Goal: Information Seeking & Learning: Learn about a topic

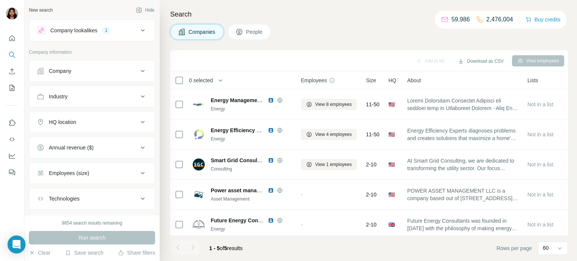
click at [144, 29] on icon at bounding box center [142, 30] width 9 height 9
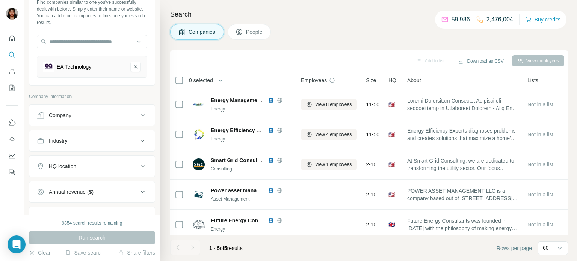
scroll to position [62, 0]
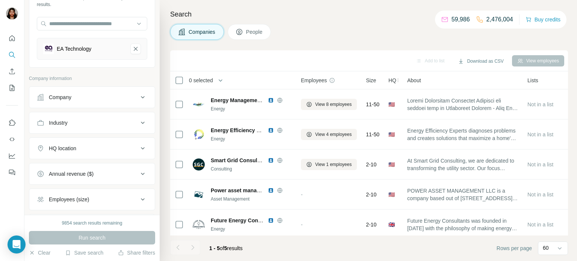
click at [143, 145] on icon at bounding box center [142, 148] width 9 height 9
click at [97, 167] on input "text" at bounding box center [92, 167] width 110 height 14
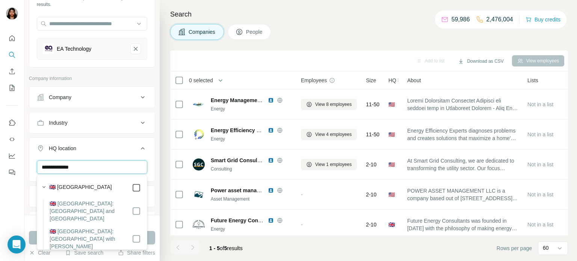
type input "**********"
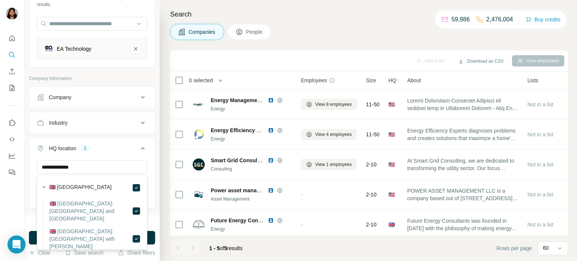
click at [25, 189] on div "**********" at bounding box center [91, 107] width 135 height 215
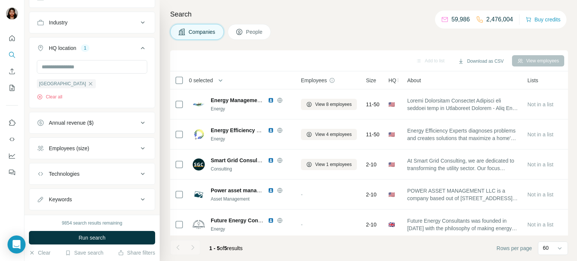
scroll to position [177, 0]
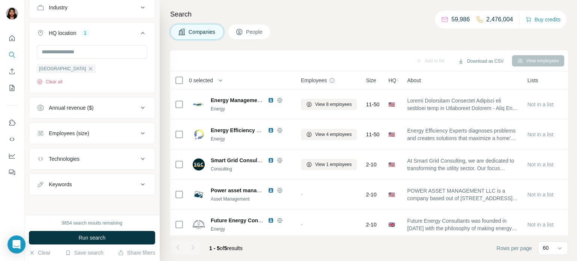
click at [142, 135] on icon at bounding box center [142, 133] width 9 height 9
click at [43, 205] on icon at bounding box center [41, 205] width 9 height 9
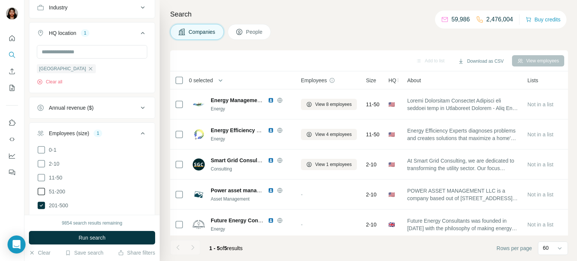
click at [45, 189] on icon at bounding box center [42, 192] width 8 height 8
click at [43, 181] on icon at bounding box center [41, 177] width 9 height 9
click at [42, 164] on icon at bounding box center [41, 163] width 9 height 9
click at [42, 151] on icon at bounding box center [41, 149] width 9 height 9
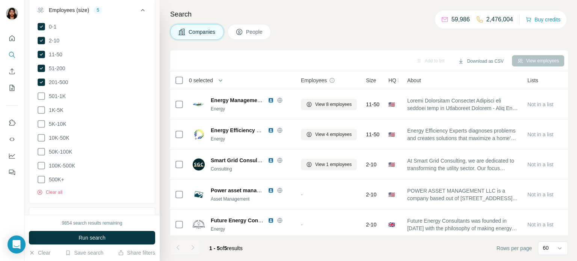
scroll to position [359, 0]
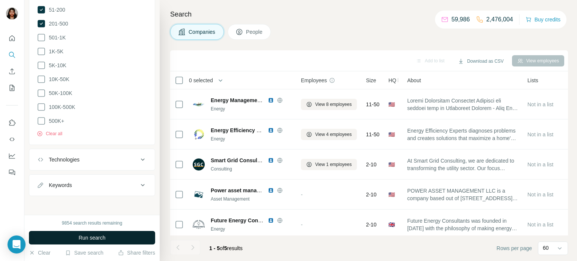
click at [88, 235] on span "Run search" at bounding box center [91, 238] width 27 height 8
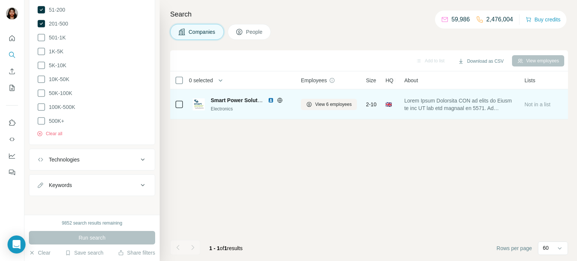
click at [447, 103] on span at bounding box center [459, 104] width 111 height 15
click at [235, 101] on span "Smart Power Solutions" at bounding box center [239, 100] width 57 height 6
click at [278, 99] on icon at bounding box center [279, 100] width 5 height 5
click at [280, 100] on icon at bounding box center [279, 100] width 5 height 0
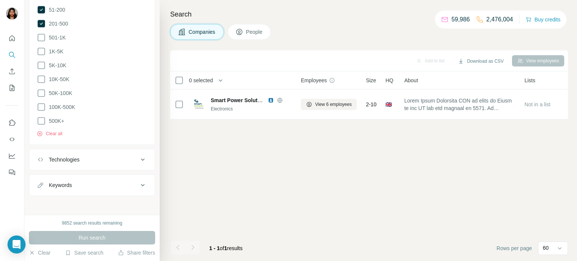
click at [281, 152] on div "Add to list Download as CSV View employees 0 selected Companies Employees Size …" at bounding box center [369, 155] width 398 height 211
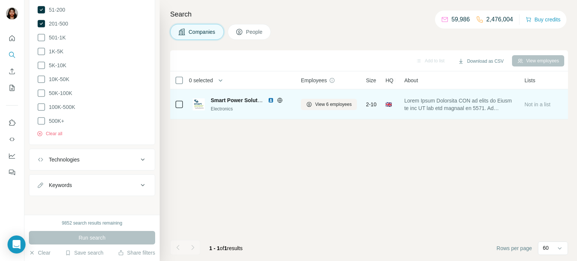
click at [239, 104] on div "Smart Power Solutions Electronics" at bounding box center [251, 105] width 81 height 16
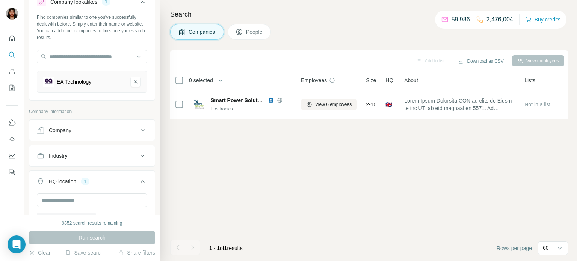
scroll to position [0, 0]
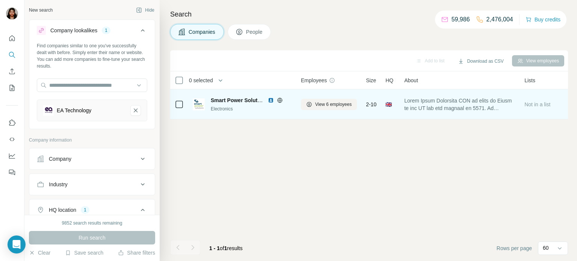
click at [270, 100] on img at bounding box center [271, 100] width 6 height 6
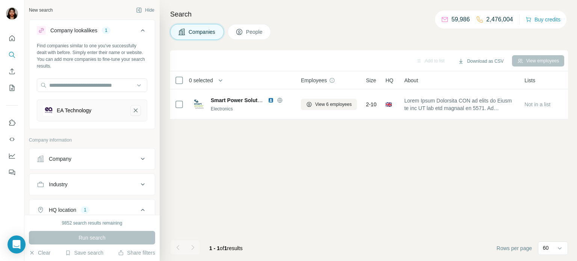
click at [135, 112] on icon "EA Technology-remove-button" at bounding box center [135, 111] width 7 height 8
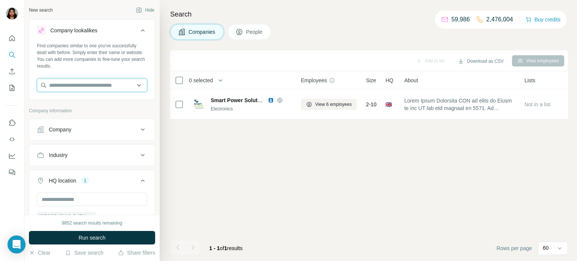
click at [100, 84] on input "text" at bounding box center [92, 85] width 110 height 14
click at [144, 128] on icon at bounding box center [142, 129] width 9 height 9
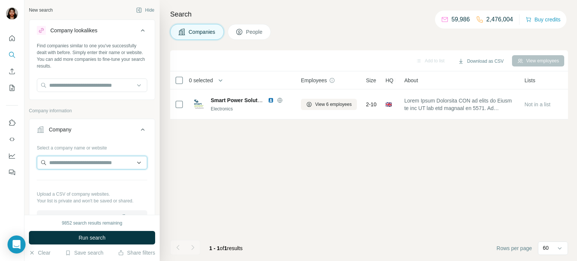
click at [104, 163] on input "text" at bounding box center [92, 163] width 110 height 14
type input "******"
click at [184, 167] on div "Add to list Download as CSV View employees 0 selected Companies Employees Size …" at bounding box center [369, 155] width 398 height 211
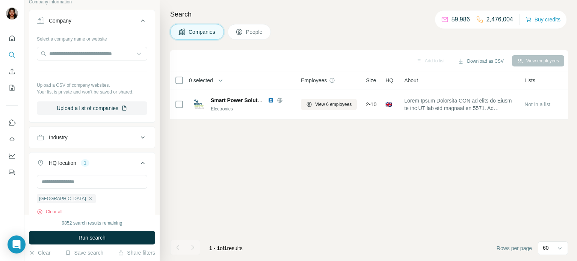
scroll to position [123, 0]
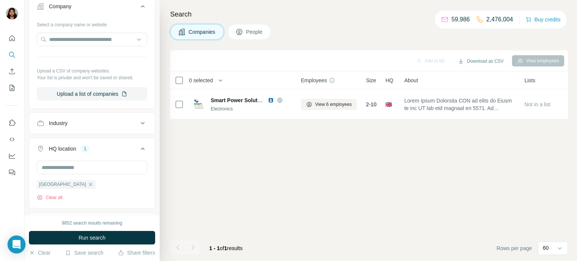
click at [137, 124] on div "Industry" at bounding box center [87, 123] width 101 height 8
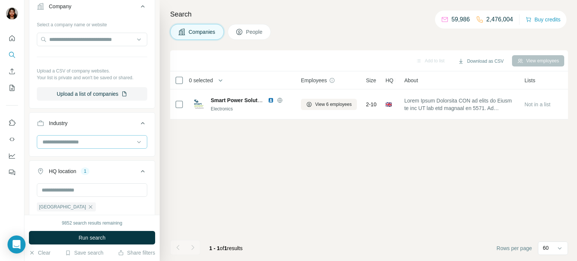
click at [107, 141] on input at bounding box center [88, 142] width 93 height 8
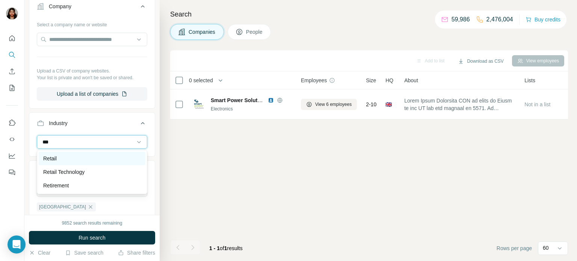
type input "***"
click at [68, 158] on div "Retail" at bounding box center [92, 159] width 98 height 8
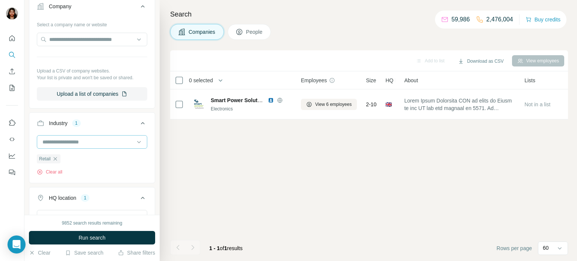
click at [79, 141] on input at bounding box center [88, 142] width 93 height 8
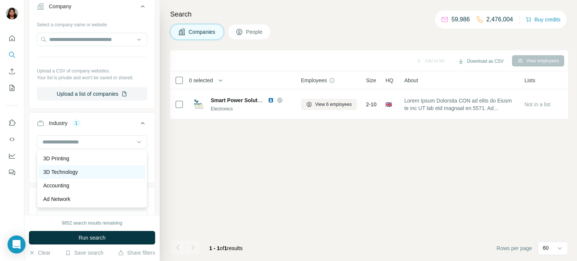
click at [74, 171] on p "3D Technology" at bounding box center [60, 172] width 35 height 8
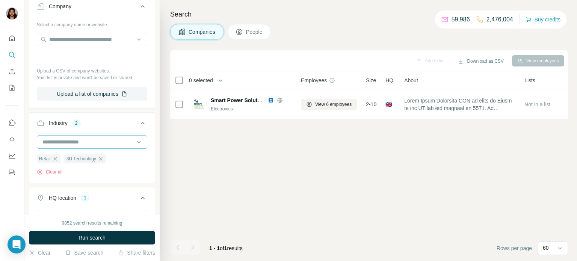
click at [78, 144] on input at bounding box center [88, 142] width 93 height 8
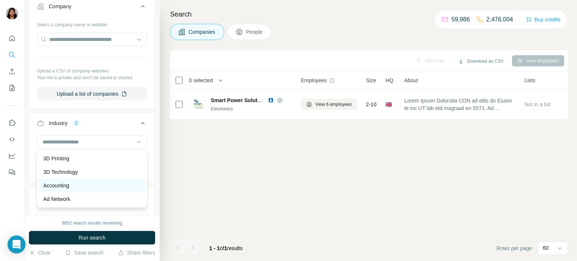
click at [62, 186] on p "Accounting" at bounding box center [56, 186] width 26 height 8
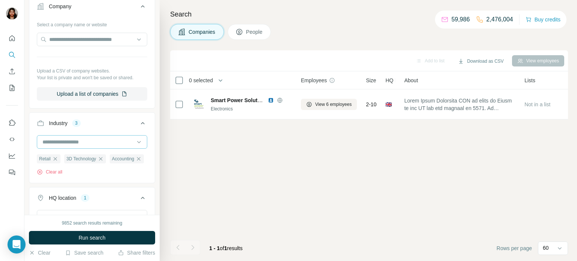
click at [70, 140] on input at bounding box center [88, 142] width 93 height 8
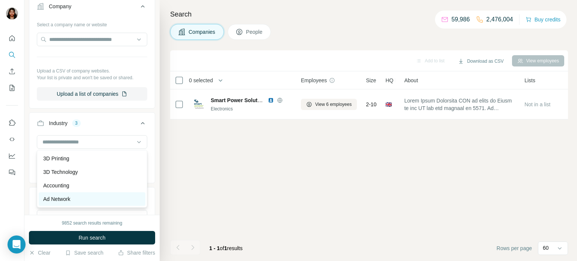
click at [66, 198] on p "Ad Network" at bounding box center [56, 199] width 27 height 8
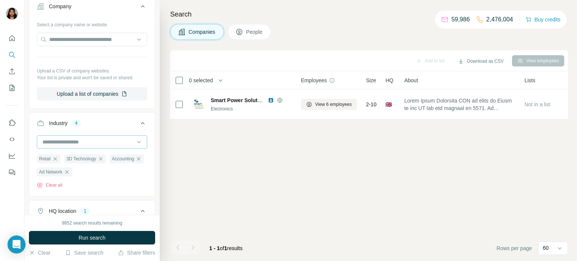
click at [87, 142] on input at bounding box center [88, 142] width 93 height 8
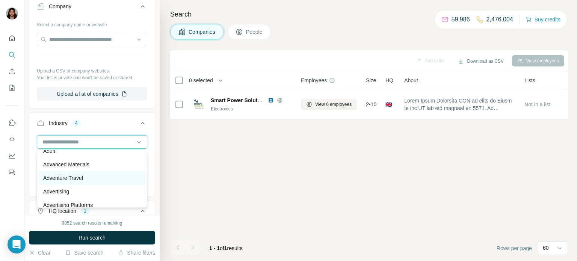
scroll to position [123, 0]
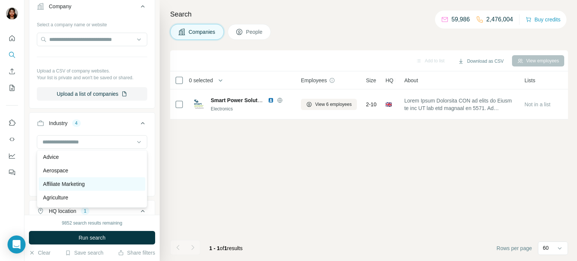
click at [62, 183] on p "Affiliate Marketing" at bounding box center [64, 184] width 42 height 8
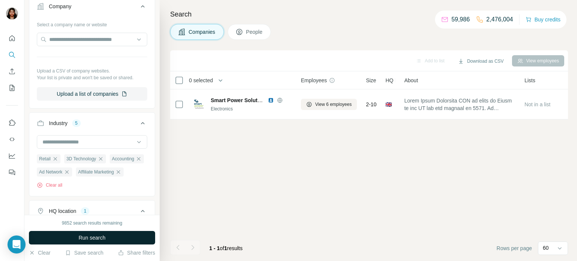
click at [101, 240] on span "Run search" at bounding box center [91, 238] width 27 height 8
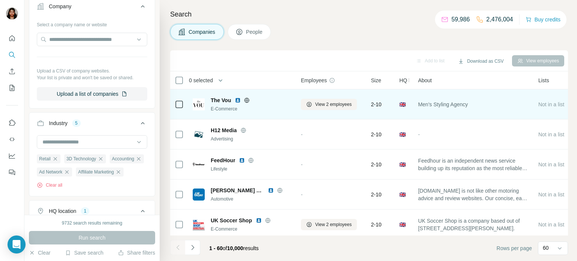
click at [245, 100] on icon at bounding box center [246, 100] width 5 height 0
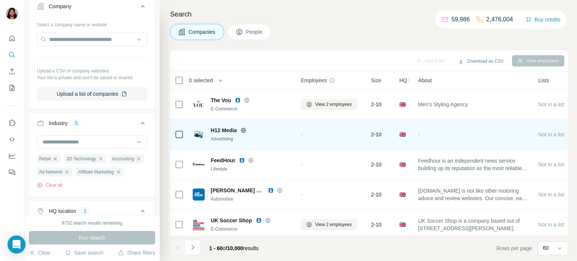
click at [244, 133] on icon at bounding box center [243, 130] width 6 height 6
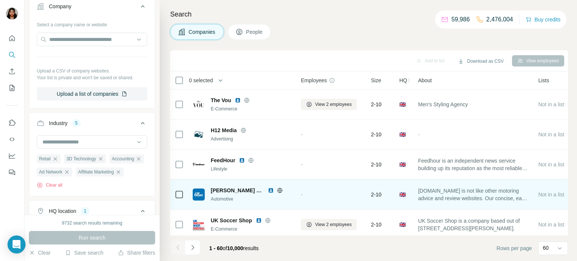
scroll to position [62, 0]
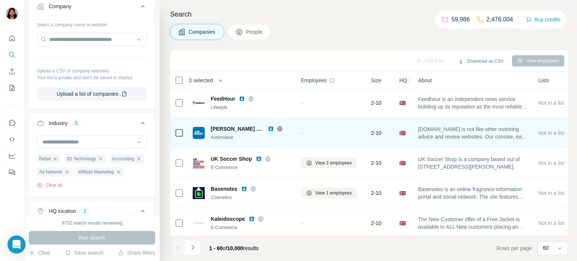
click at [277, 127] on icon at bounding box center [279, 128] width 5 height 5
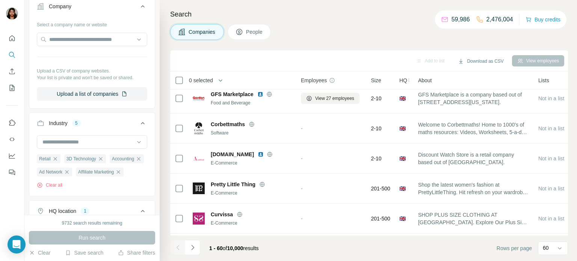
scroll to position [308, 0]
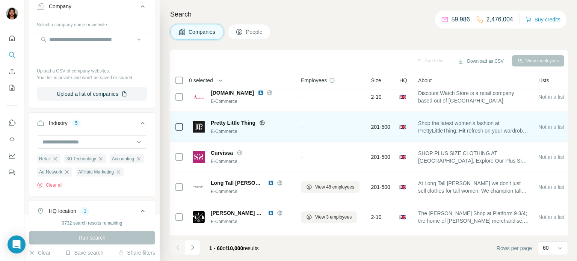
click at [261, 122] on icon at bounding box center [262, 123] width 6 height 6
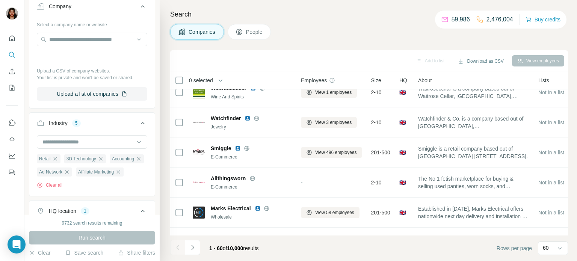
scroll to position [554, 0]
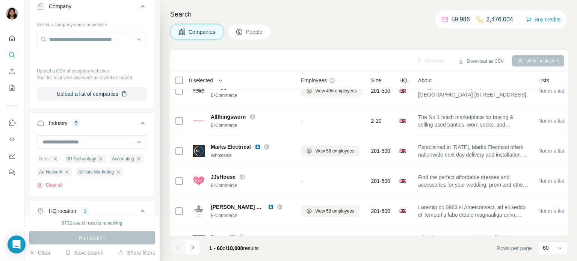
click at [54, 159] on icon "button" at bounding box center [55, 159] width 6 height 6
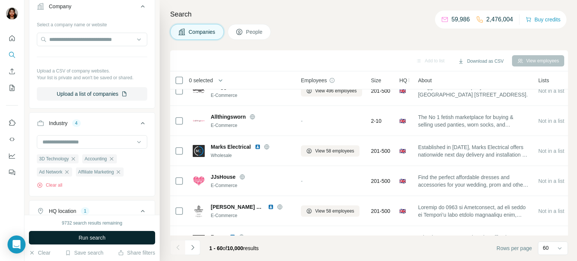
click at [96, 238] on span "Run search" at bounding box center [91, 238] width 27 height 8
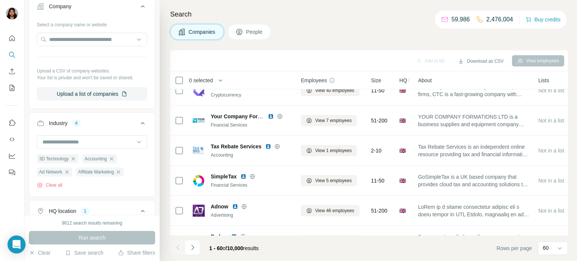
scroll to position [985, 0]
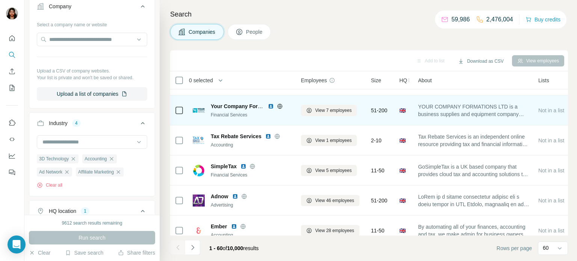
click at [280, 104] on icon at bounding box center [280, 106] width 2 height 5
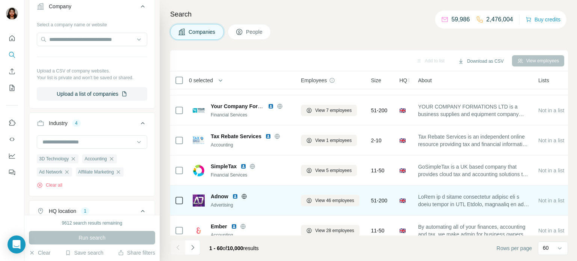
click at [242, 196] on icon at bounding box center [243, 196] width 5 height 0
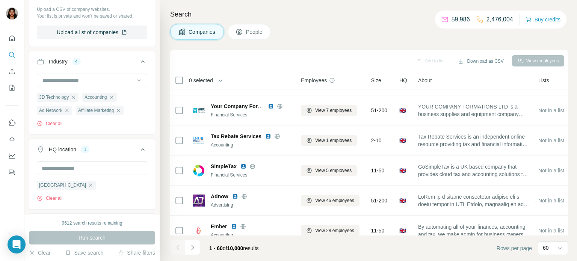
scroll to position [246, 0]
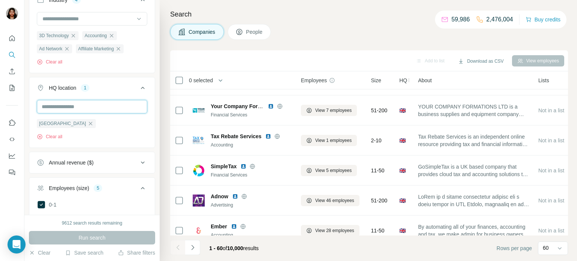
click at [99, 108] on input "text" at bounding box center [92, 107] width 110 height 14
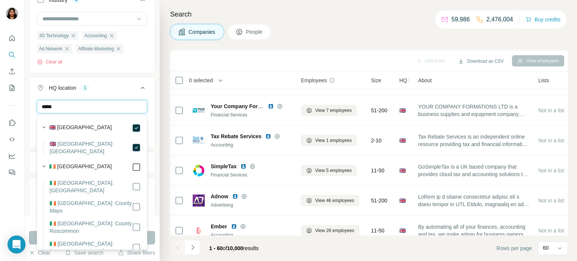
type input "*****"
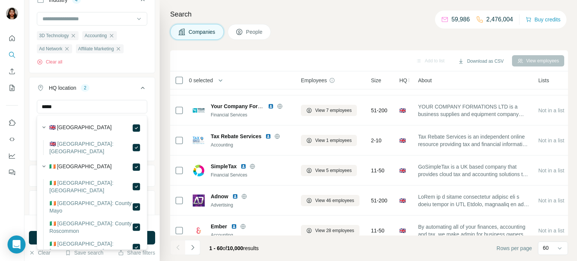
click at [26, 191] on div "New search Hide Company lookalikes Find companies similar to one you've success…" at bounding box center [91, 107] width 135 height 215
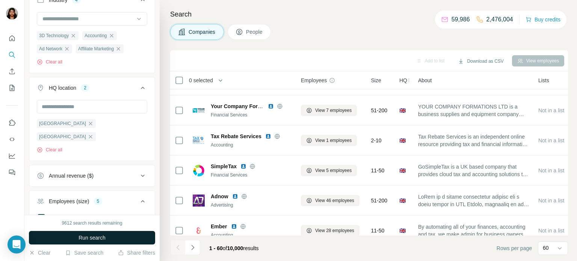
click at [109, 237] on button "Run search" at bounding box center [92, 238] width 126 height 14
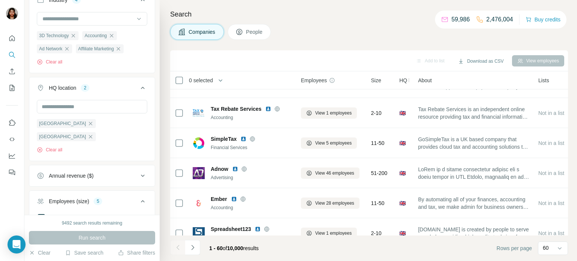
scroll to position [1170, 0]
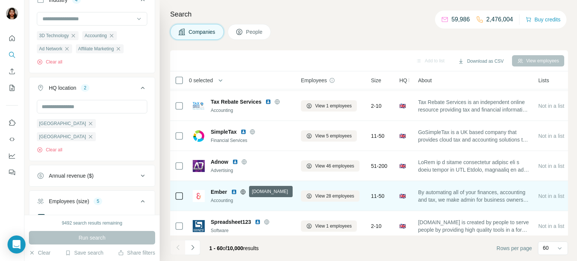
click at [242, 193] on icon at bounding box center [243, 191] width 2 height 5
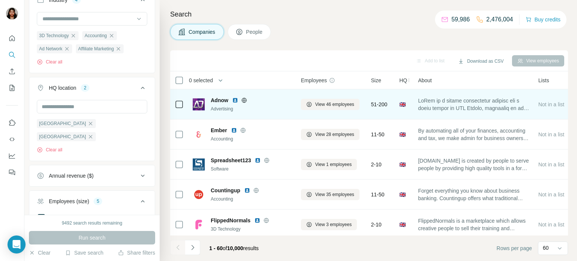
scroll to position [1293, 0]
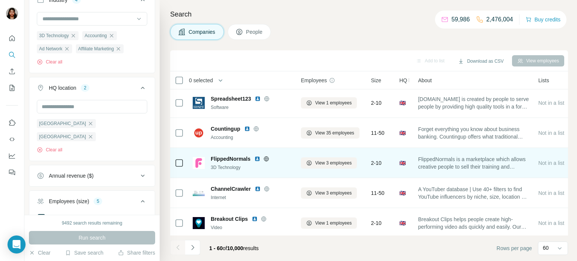
click at [267, 159] on icon at bounding box center [266, 159] width 6 height 6
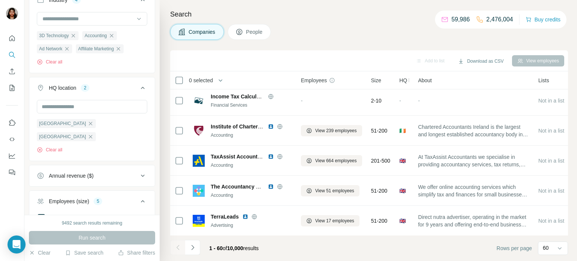
scroll to position [185, 0]
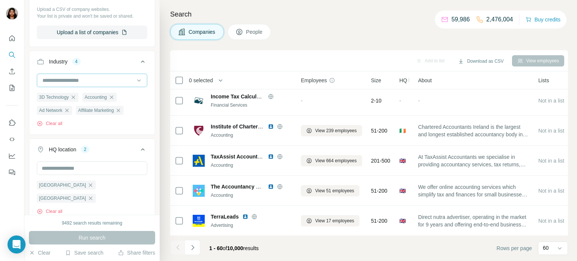
click at [115, 81] on input at bounding box center [88, 80] width 93 height 8
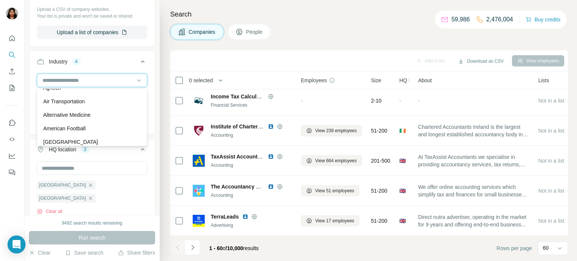
scroll to position [123, 0]
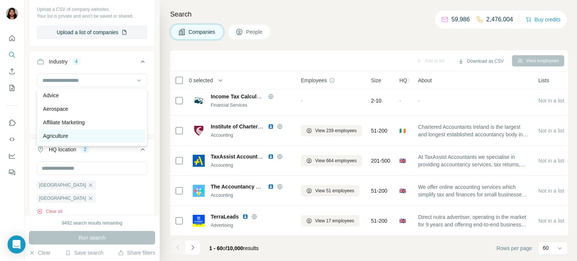
click at [55, 139] on p "Agriculture" at bounding box center [55, 136] width 25 height 8
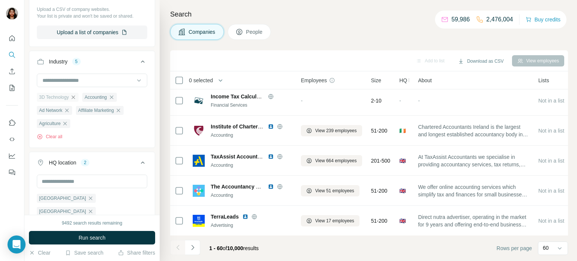
click at [74, 97] on icon "button" at bounding box center [73, 97] width 6 height 6
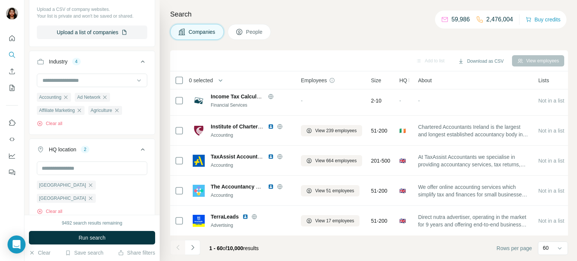
click at [68, 98] on icon "button" at bounding box center [65, 96] width 3 height 3
click at [68, 98] on icon "button" at bounding box center [67, 97] width 6 height 6
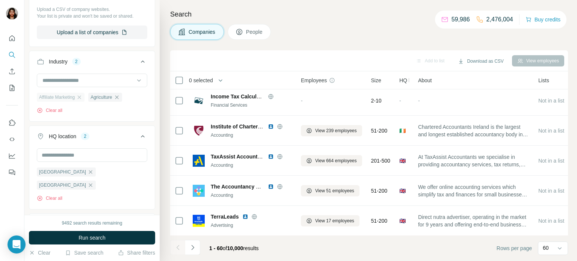
click at [82, 98] on icon "button" at bounding box center [79, 97] width 6 height 6
click at [98, 239] on span "Run search" at bounding box center [91, 238] width 27 height 8
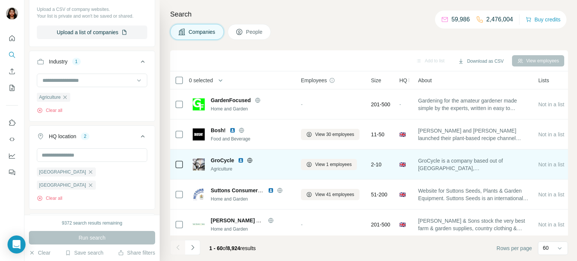
click at [250, 159] on icon at bounding box center [250, 160] width 2 height 5
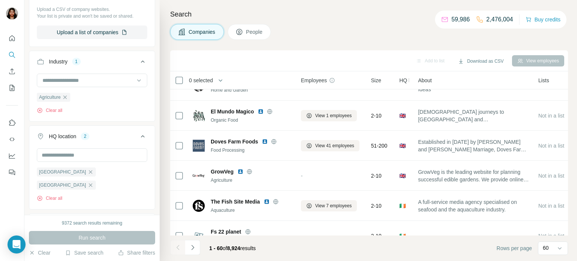
scroll to position [185, 0]
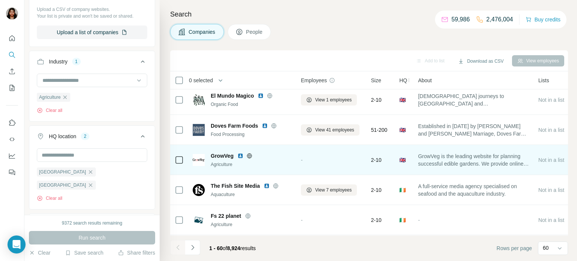
click at [250, 156] on icon at bounding box center [249, 156] width 6 height 6
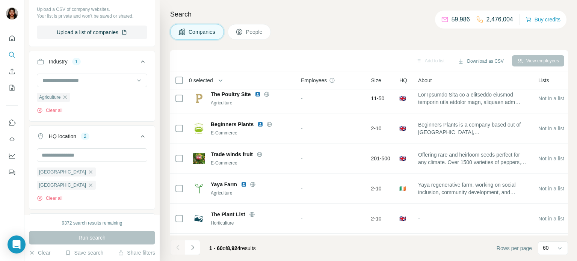
scroll to position [370, 0]
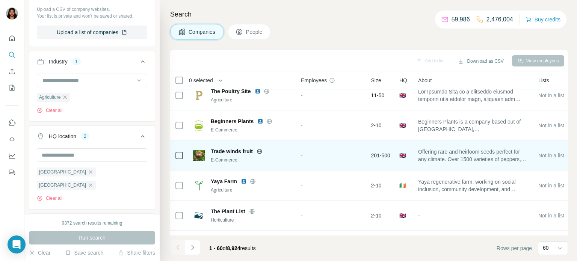
click at [262, 153] on icon at bounding box center [259, 151] width 5 height 5
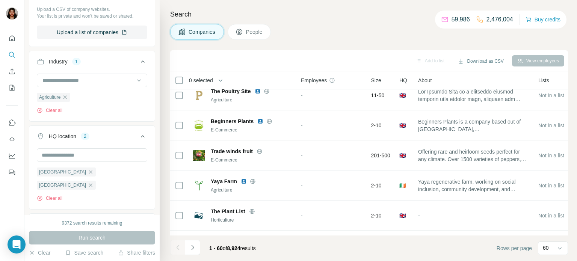
click at [104, 195] on div "Clear all" at bounding box center [92, 198] width 110 height 7
click at [122, 160] on input "text" at bounding box center [92, 155] width 110 height 14
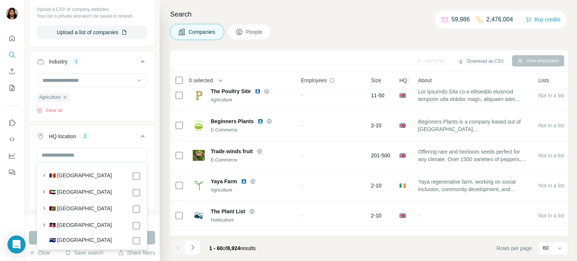
click at [16, 200] on div at bounding box center [12, 130] width 24 height 261
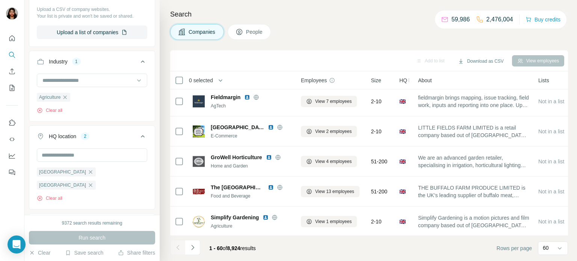
scroll to position [1656, 0]
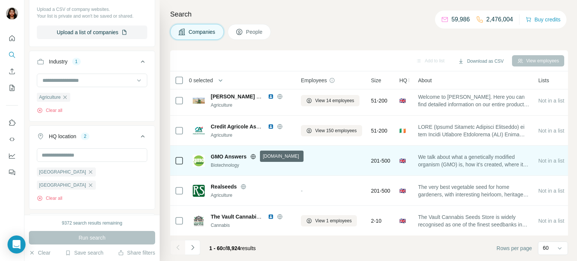
click at [253, 157] on icon at bounding box center [253, 156] width 2 height 5
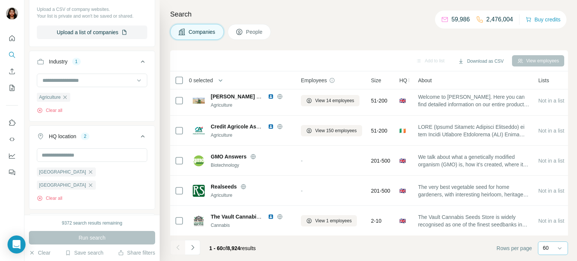
click at [549, 245] on p "60" at bounding box center [546, 248] width 6 height 8
click at [193, 246] on icon "Navigate to next page" at bounding box center [193, 248] width 8 height 8
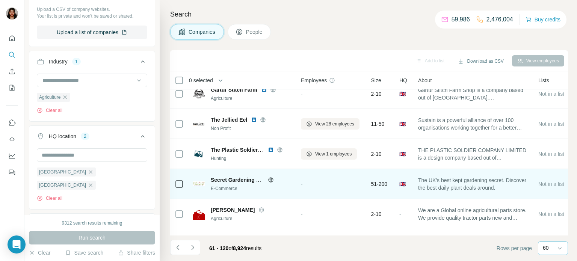
scroll to position [1656, 0]
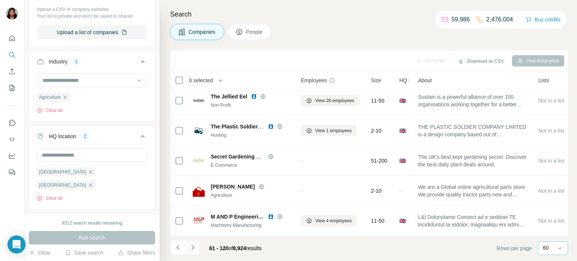
click at [193, 248] on icon "Navigate to next page" at bounding box center [192, 247] width 3 height 5
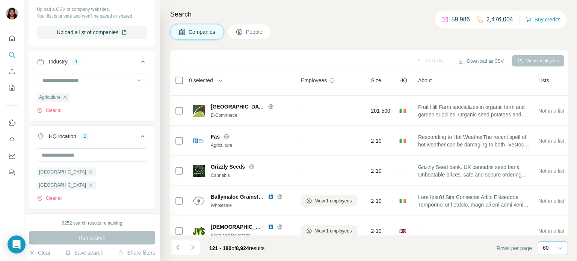
scroll to position [246, 0]
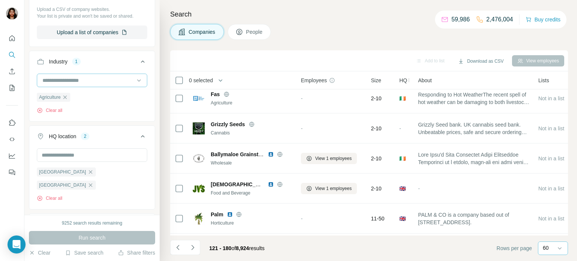
click at [90, 78] on input at bounding box center [88, 80] width 93 height 8
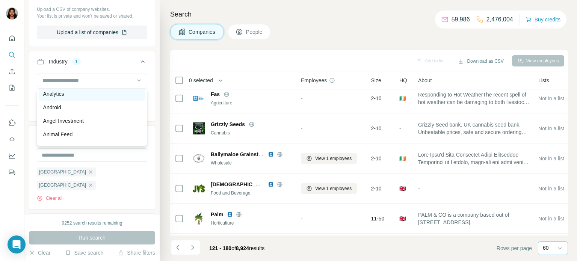
click at [75, 95] on div "Analytics" at bounding box center [92, 94] width 98 height 8
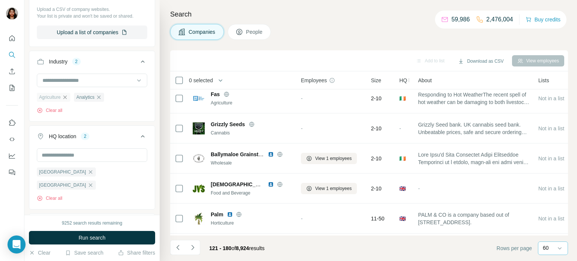
click at [66, 98] on icon "button" at bounding box center [64, 96] width 3 height 3
click at [111, 235] on button "Run search" at bounding box center [92, 238] width 126 height 14
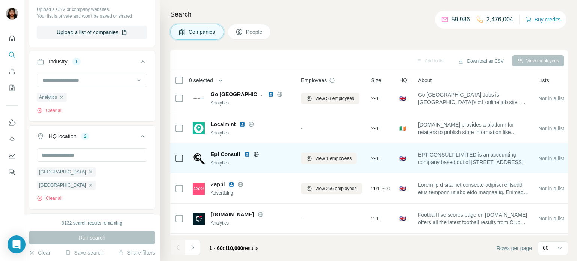
scroll to position [308, 0]
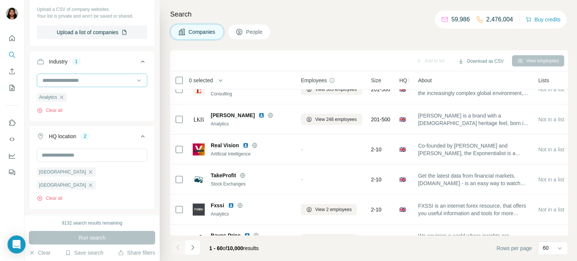
scroll to position [677, 0]
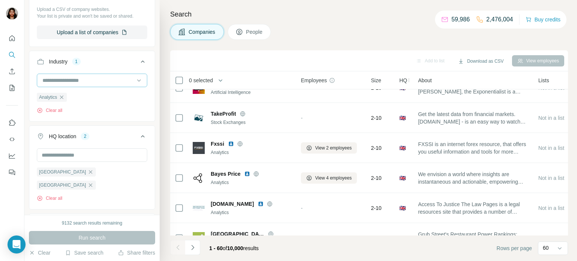
click at [97, 80] on input at bounding box center [88, 80] width 93 height 8
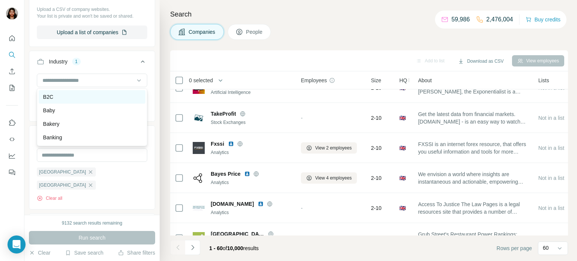
click at [101, 98] on div "B2C" at bounding box center [92, 97] width 98 height 8
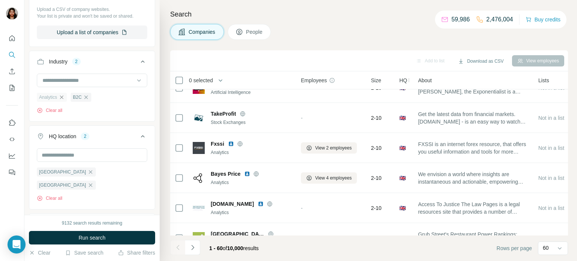
click at [63, 98] on icon "button" at bounding box center [61, 96] width 3 height 3
click at [84, 235] on span "Run search" at bounding box center [91, 238] width 27 height 8
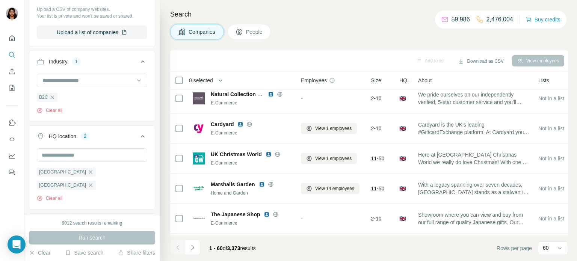
scroll to position [1540, 0]
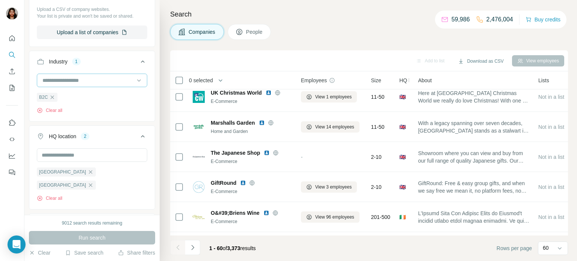
click at [83, 81] on input at bounding box center [88, 80] width 93 height 8
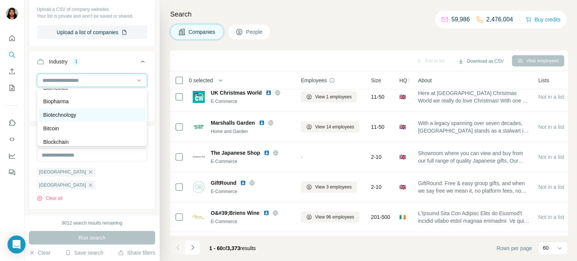
scroll to position [801, 0]
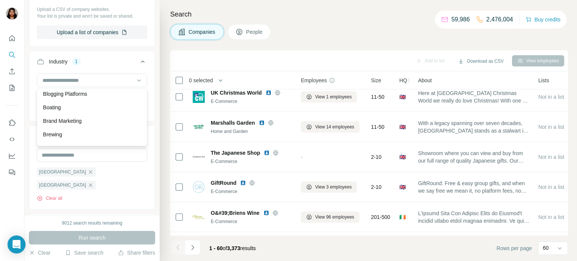
click at [94, 121] on div "Brand Marketing" at bounding box center [92, 121] width 98 height 8
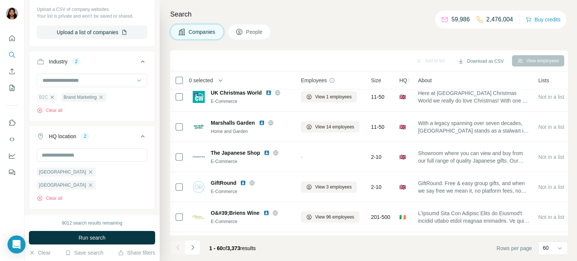
click at [52, 98] on icon "button" at bounding box center [52, 97] width 6 height 6
click at [101, 236] on span "Run search" at bounding box center [91, 238] width 27 height 8
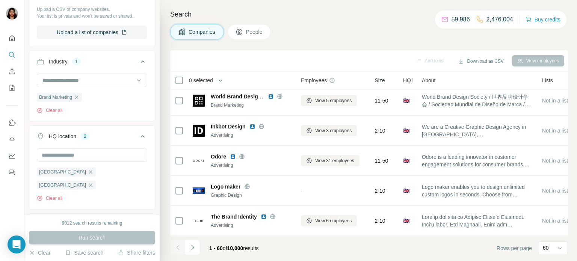
scroll to position [1540, 0]
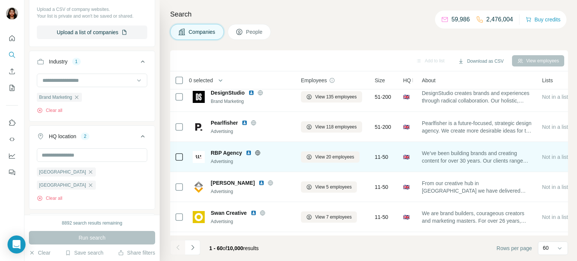
click at [257, 154] on icon at bounding box center [258, 152] width 2 height 5
